Goal: Register for event/course

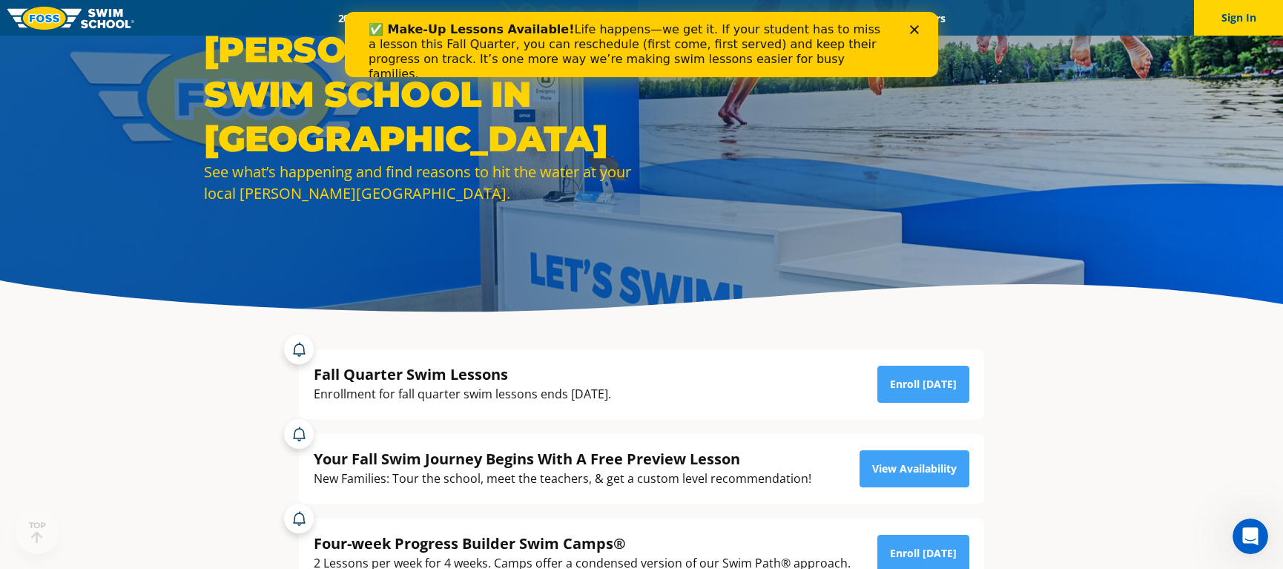
scroll to position [222, 0]
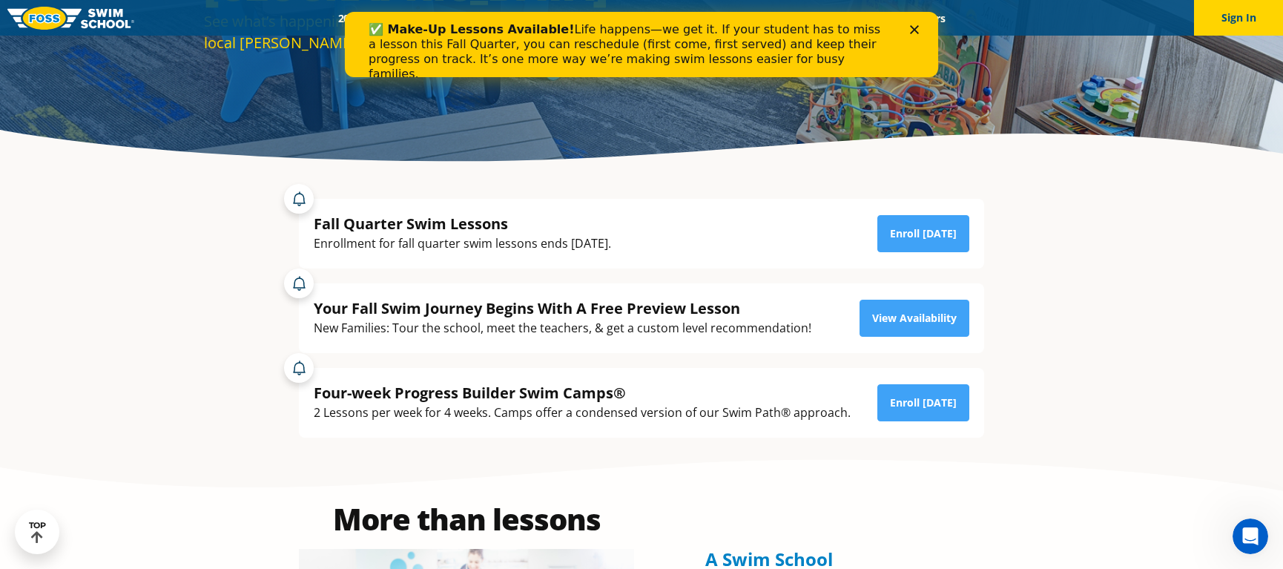
click at [914, 29] on polygon "Close" at bounding box center [914, 29] width 9 height 9
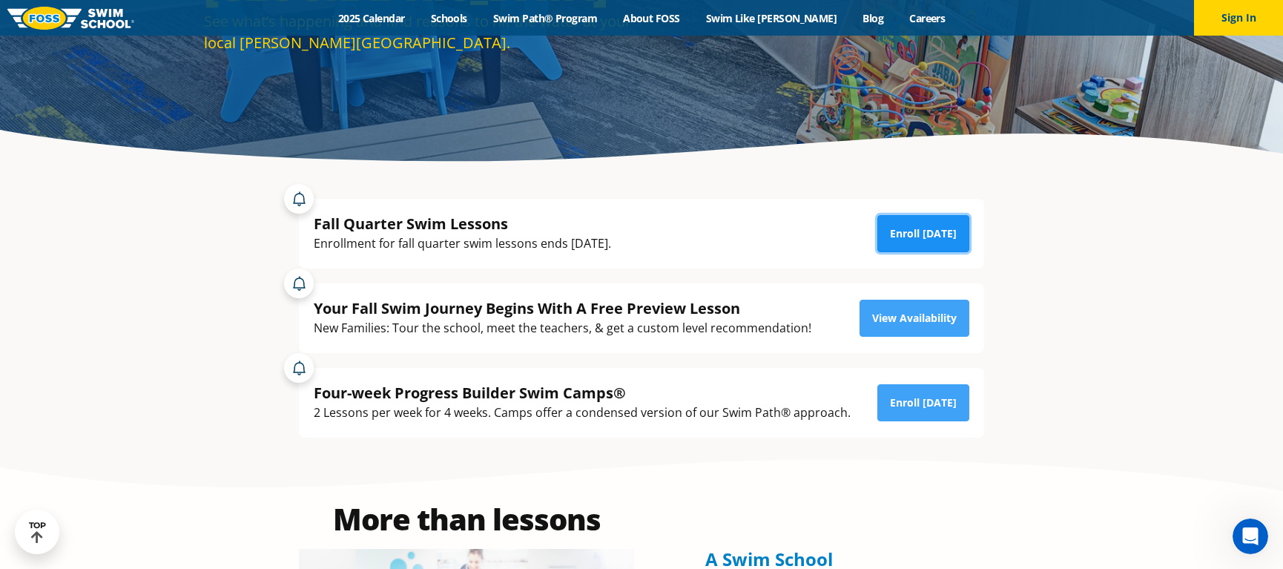
click at [927, 225] on link "Enroll [DATE]" at bounding box center [923, 233] width 92 height 37
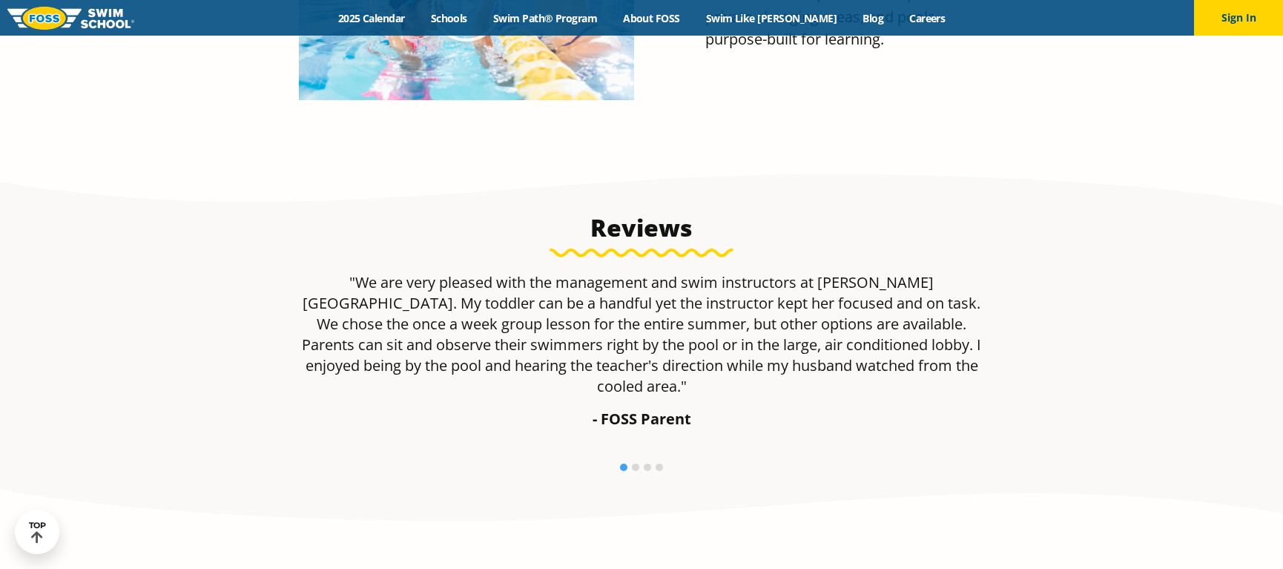
scroll to position [964, 0]
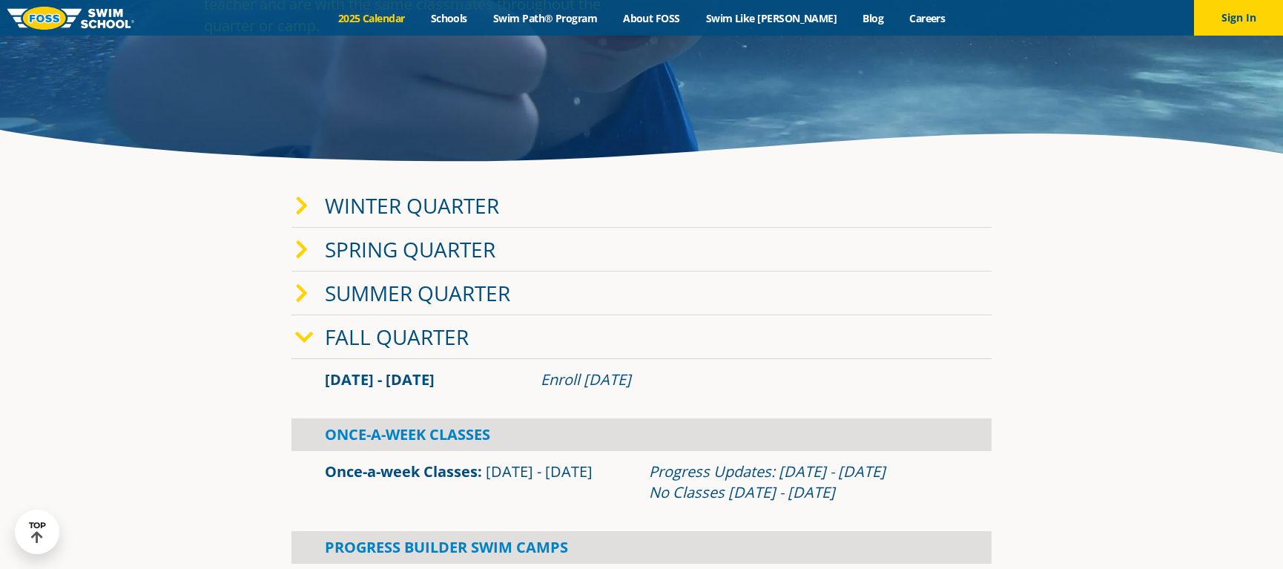
click at [454, 205] on link "Winter Quarter" at bounding box center [412, 205] width 174 height 28
